Goal: Task Accomplishment & Management: Use online tool/utility

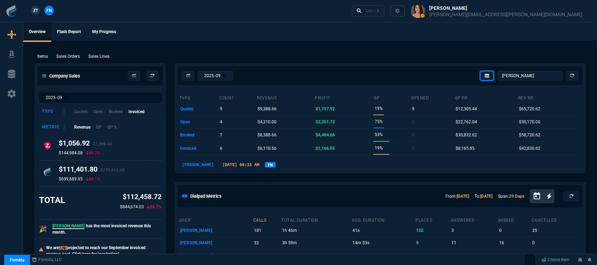
select select "12: [PERSON_NAME]"
click at [380, 12] on div "Ctrl + K" at bounding box center [373, 11] width 14 height 6
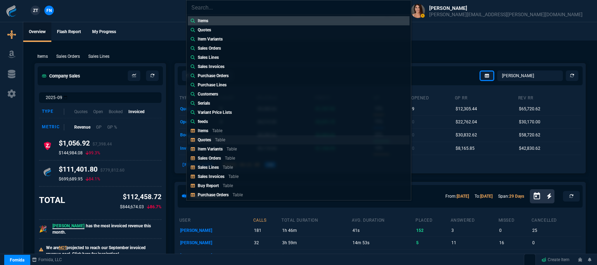
click at [224, 138] on p "Table" at bounding box center [220, 139] width 10 height 5
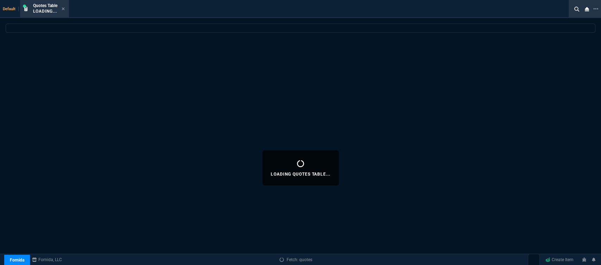
select select
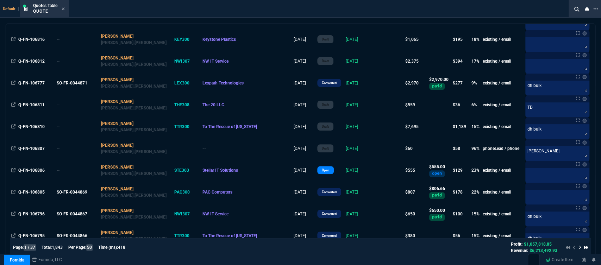
scroll to position [234, 0]
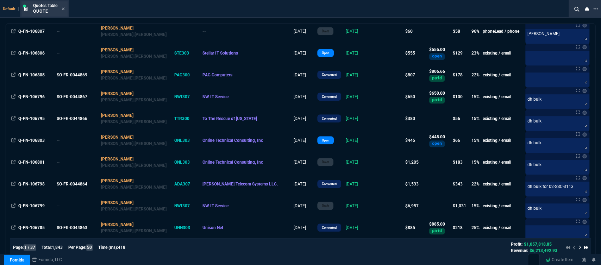
click at [62, 8] on div "Quotes Table Quote" at bounding box center [49, 9] width 32 height 12
click at [62, 8] on icon at bounding box center [63, 8] width 3 height 3
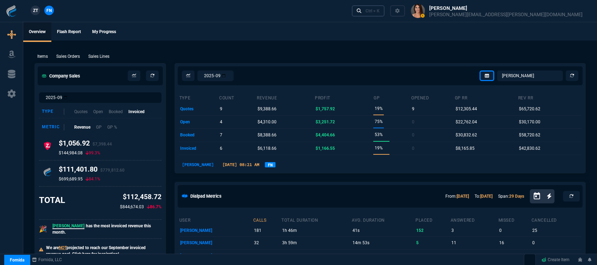
click at [380, 13] on div "Ctrl + K" at bounding box center [373, 11] width 14 height 6
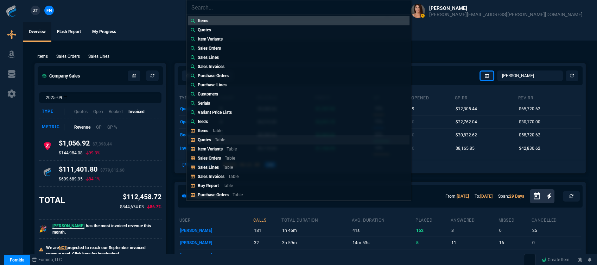
click at [223, 143] on link "Quotes Table" at bounding box center [299, 139] width 222 height 9
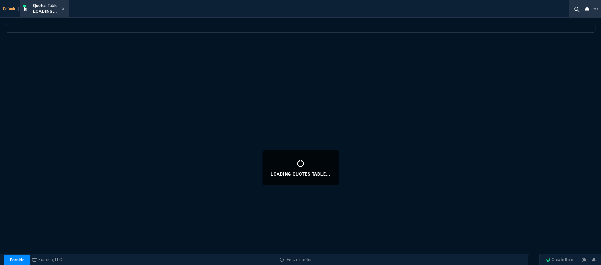
select select
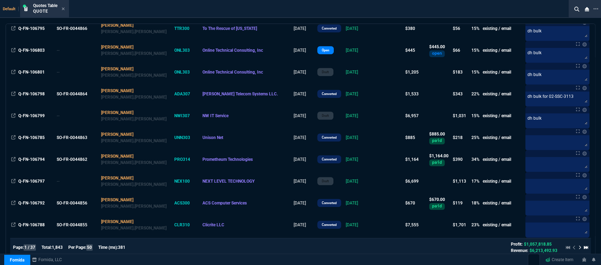
scroll to position [430, 0]
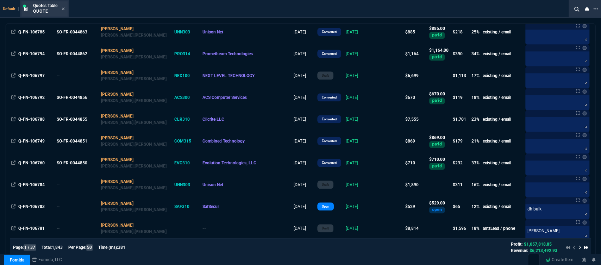
click at [65, 8] on div "Quotes Table Quote" at bounding box center [44, 8] width 46 height 15
click at [65, 12] on nx-icon at bounding box center [63, 9] width 3 height 6
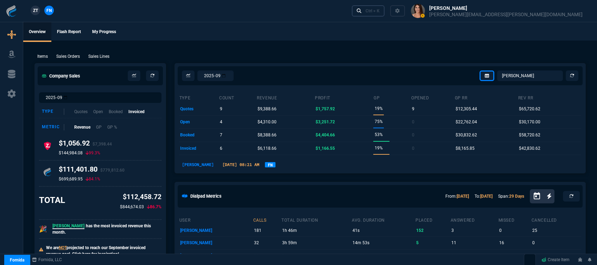
click at [385, 11] on link "Ctrl + K" at bounding box center [368, 10] width 33 height 11
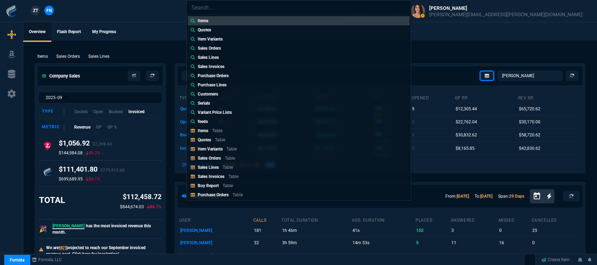
click at [443, 27] on div "Items Quotes Item Variants Sales Orders Sales Lines Sales Invoices Purchase Ord…" at bounding box center [298, 132] width 597 height 265
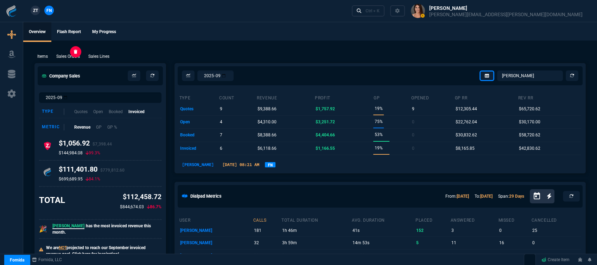
click at [65, 57] on p "Sales Orders" at bounding box center [68, 56] width 24 height 6
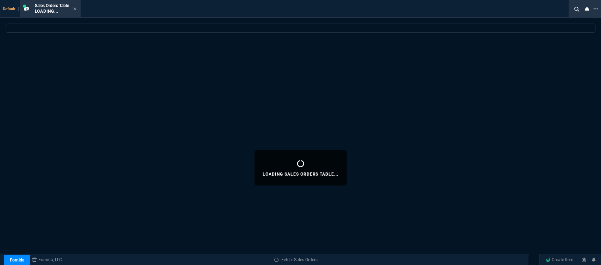
select select
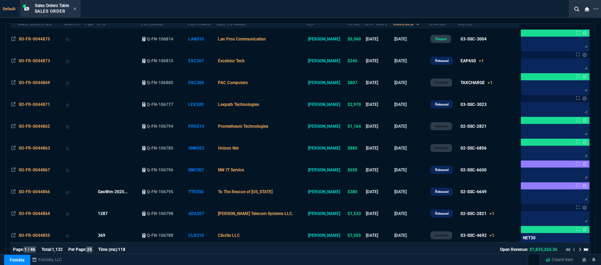
scroll to position [78, 0]
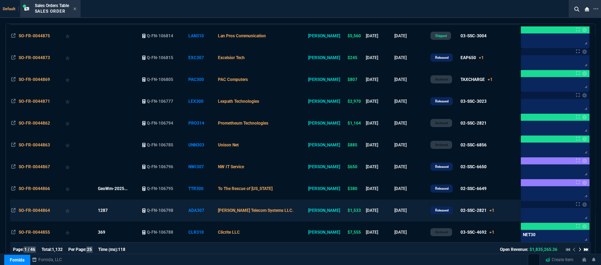
click at [303, 211] on td "[PERSON_NAME] Telecom Systems LLC." at bounding box center [262, 211] width 90 height 22
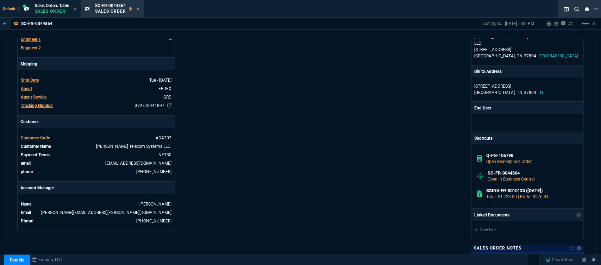
scroll to position [391, 0]
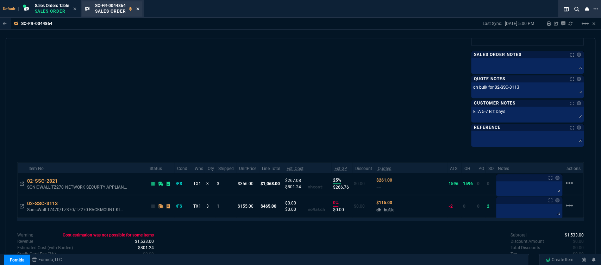
click at [139, 9] on icon at bounding box center [137, 8] width 3 height 3
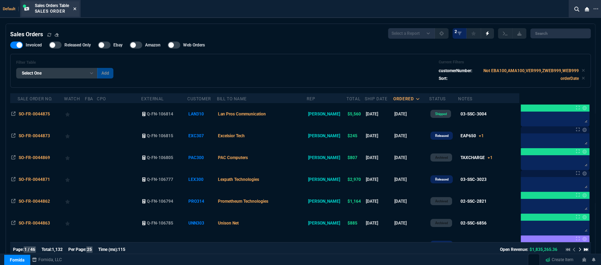
click at [76, 8] on icon at bounding box center [74, 9] width 3 height 4
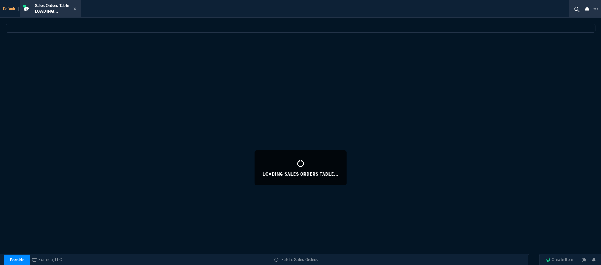
select select
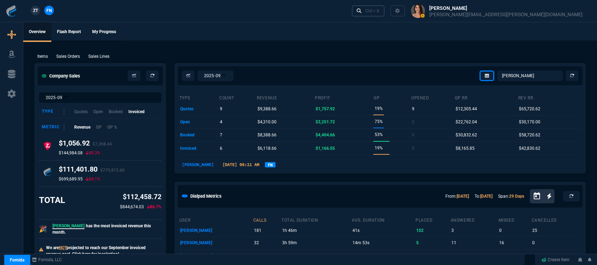
click at [380, 13] on div "Ctrl + K" at bounding box center [373, 11] width 14 height 6
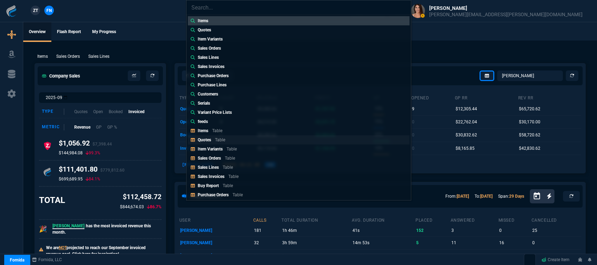
click at [225, 141] on div "Quotes Table" at bounding box center [213, 140] width 30 height 6
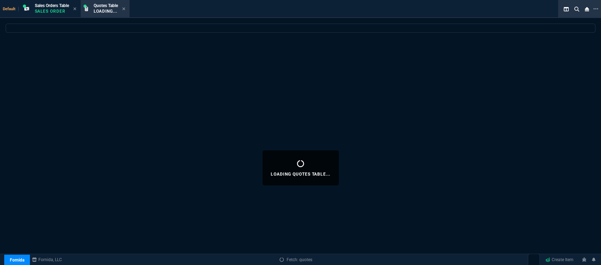
select select
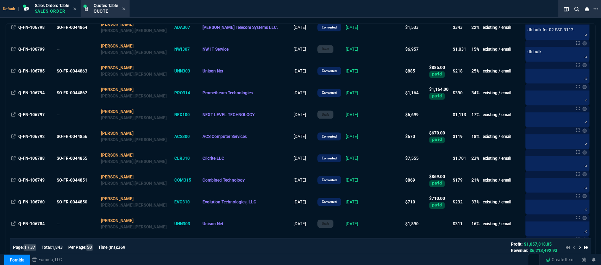
scroll to position [469, 0]
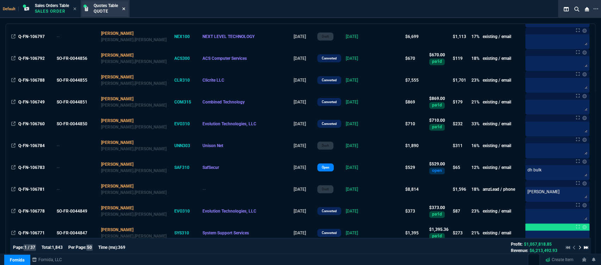
click at [125, 10] on icon at bounding box center [123, 9] width 3 height 4
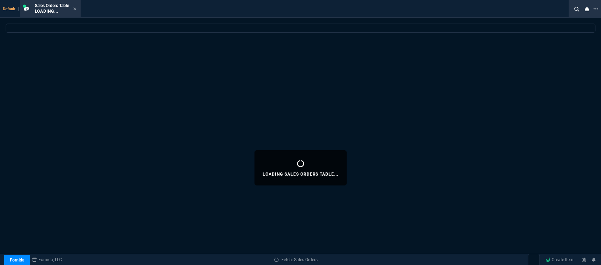
scroll to position [0, 0]
select select
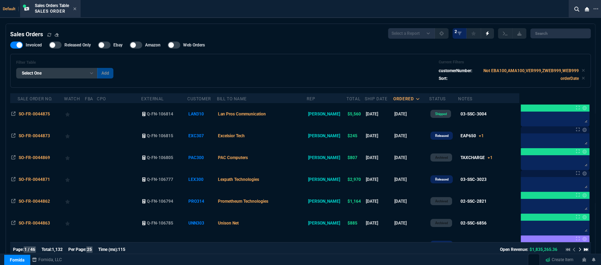
click at [296, 112] on td "Lan Pros Communication" at bounding box center [262, 114] width 90 height 22
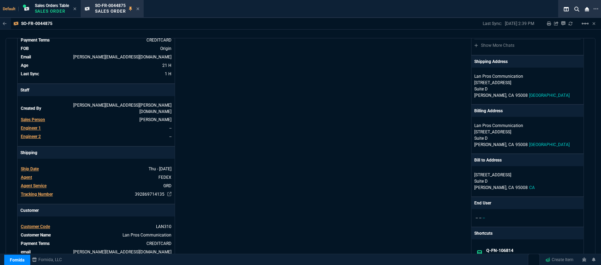
scroll to position [117, 0]
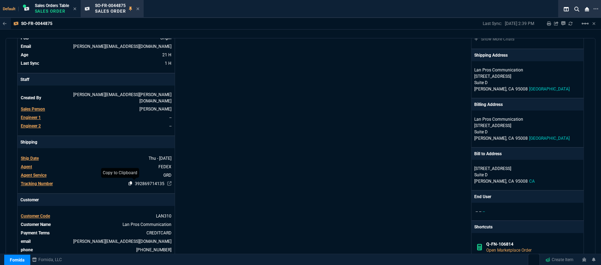
click at [128, 181] on icon at bounding box center [130, 183] width 4 height 4
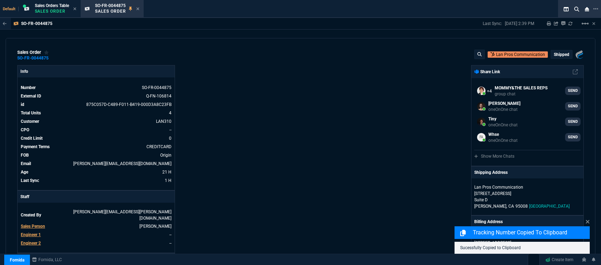
select select "12: [PERSON_NAME]"
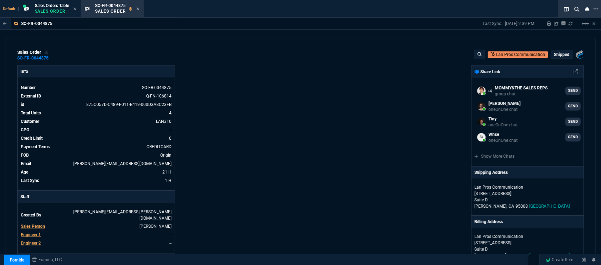
scroll to position [117, 0]
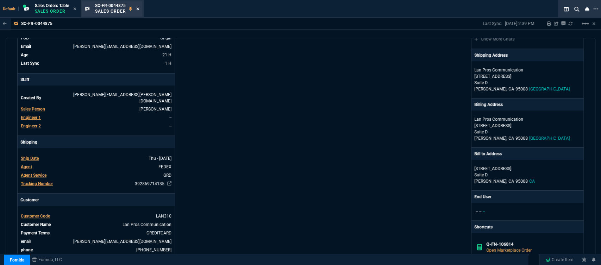
click at [138, 8] on icon at bounding box center [137, 8] width 3 height 3
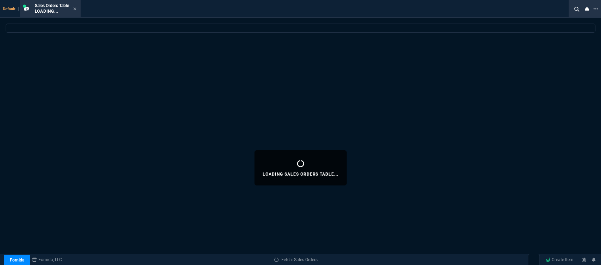
select select
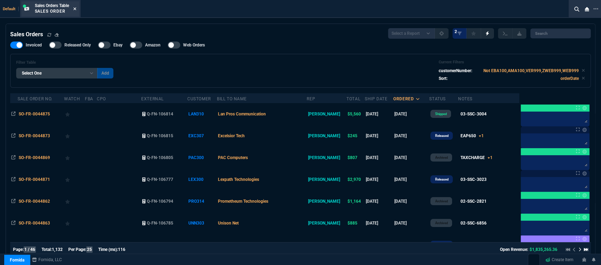
click at [76, 8] on icon at bounding box center [74, 8] width 3 height 3
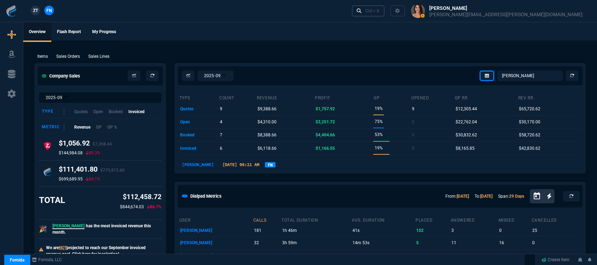
click at [385, 13] on link "Ctrl + K" at bounding box center [368, 10] width 33 height 11
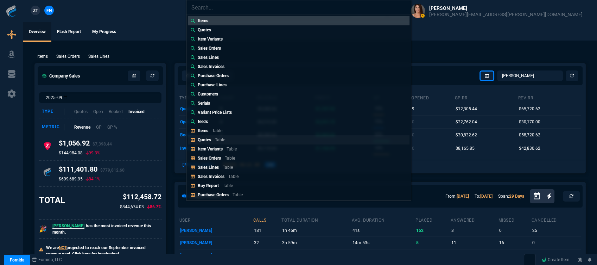
click at [241, 139] on link "Quotes Table" at bounding box center [299, 139] width 222 height 9
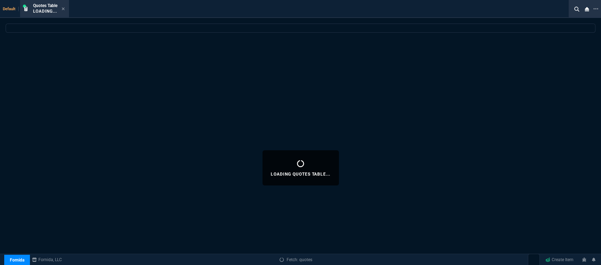
select select
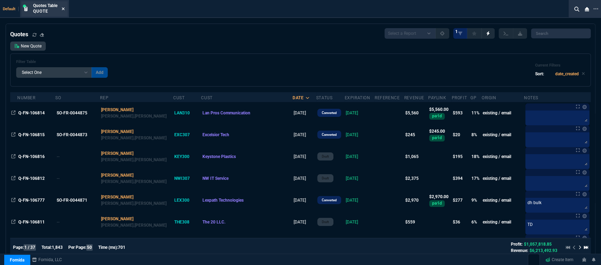
click at [65, 8] on icon at bounding box center [63, 9] width 3 height 4
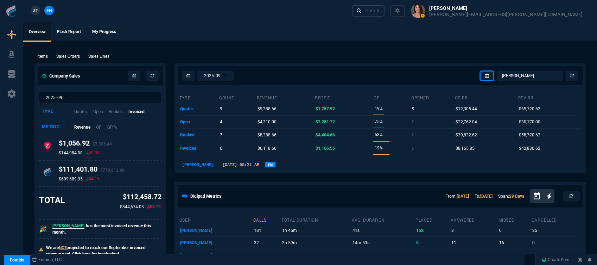
click at [380, 13] on div "Ctrl + K" at bounding box center [373, 11] width 14 height 6
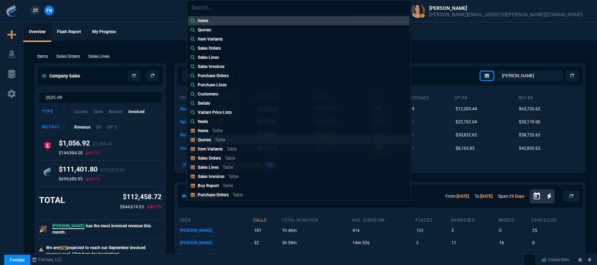
click at [220, 139] on p "Table" at bounding box center [220, 139] width 10 height 5
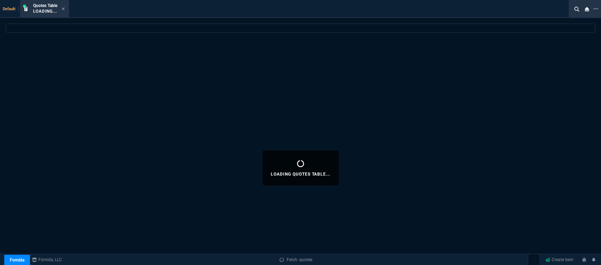
select select
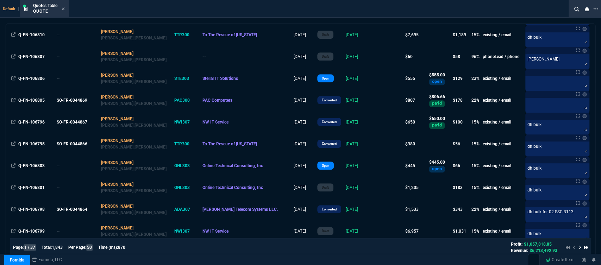
scroll to position [234, 0]
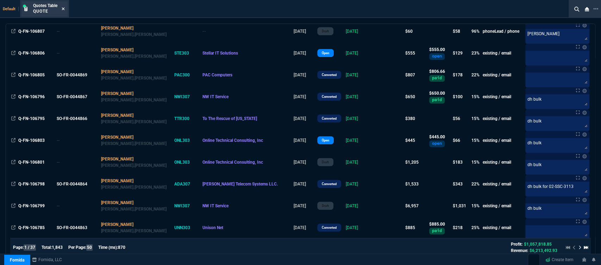
click at [63, 9] on icon at bounding box center [63, 9] width 3 height 4
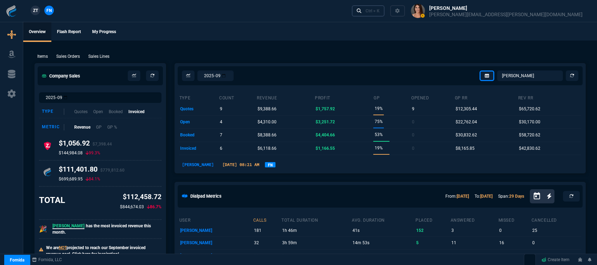
click at [380, 9] on div "Ctrl + K" at bounding box center [373, 11] width 14 height 6
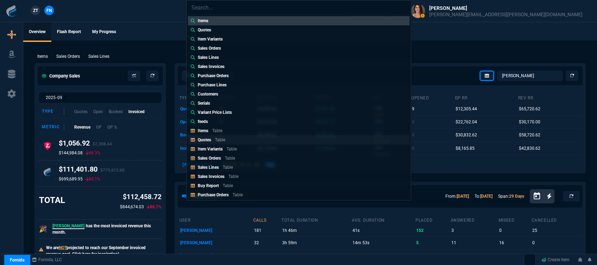
click at [244, 139] on link "Quotes Table" at bounding box center [299, 139] width 222 height 9
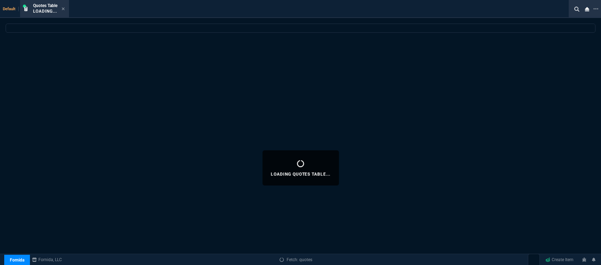
select select
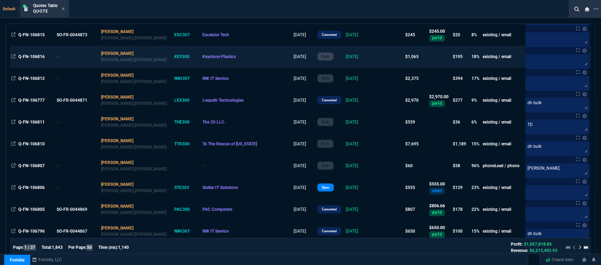
scroll to position [156, 0]
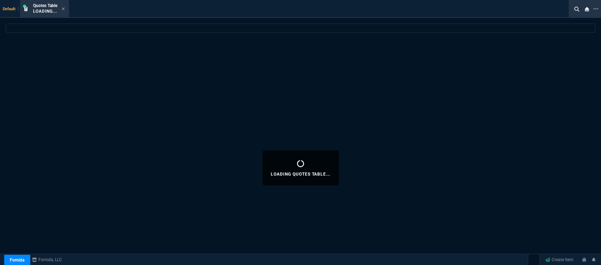
select select "12: [PERSON_NAME]"
select select
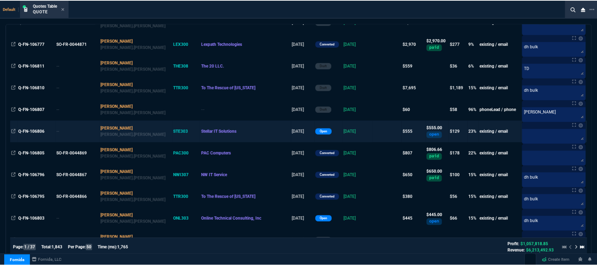
scroll to position [234, 0]
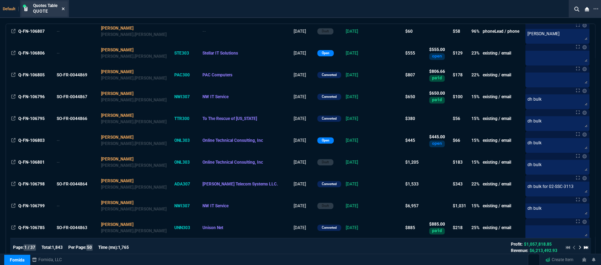
click at [64, 7] on fa-icon at bounding box center [63, 9] width 3 height 5
